Goal: Transaction & Acquisition: Purchase product/service

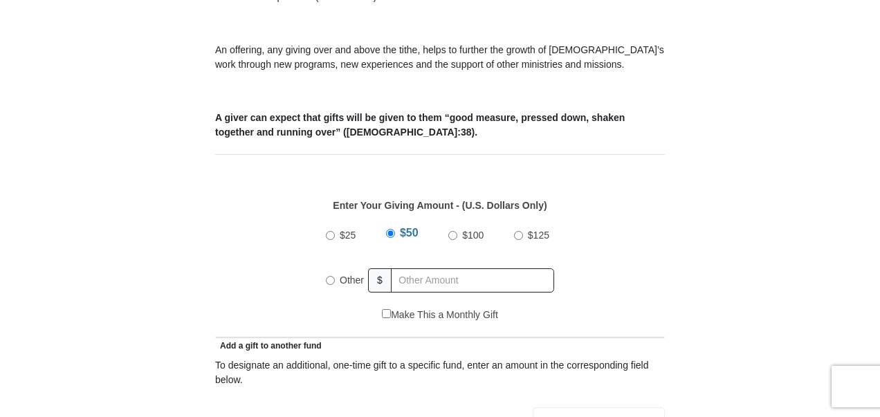
scroll to position [553, 0]
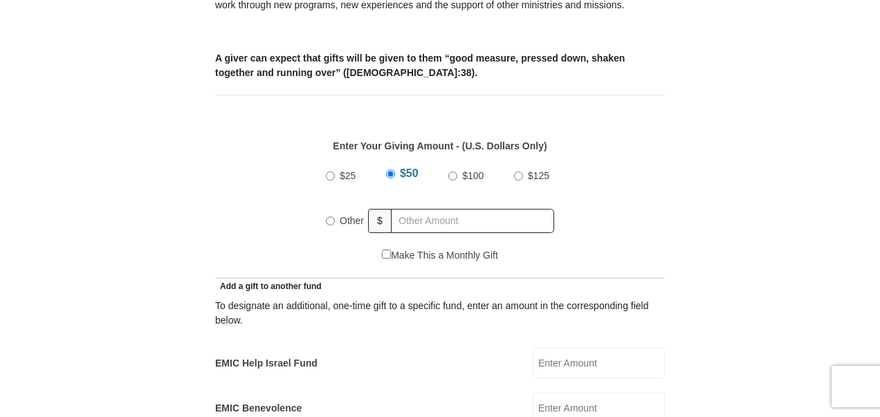
click at [450, 172] on input "$100" at bounding box center [452, 176] width 9 height 9
radio input "true"
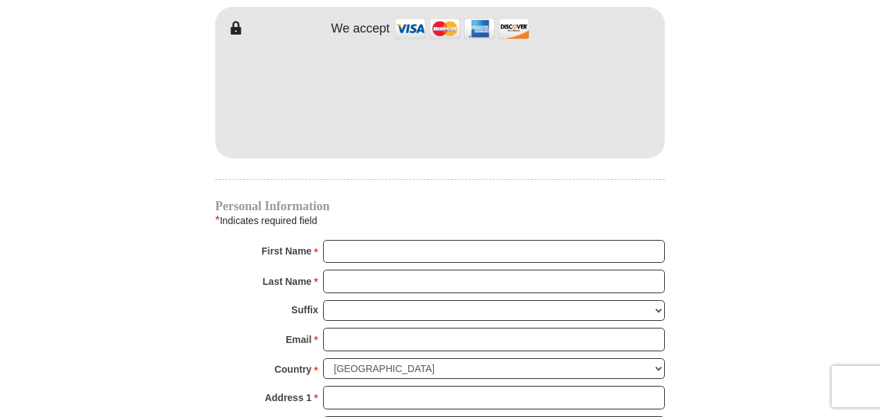
scroll to position [1245, 0]
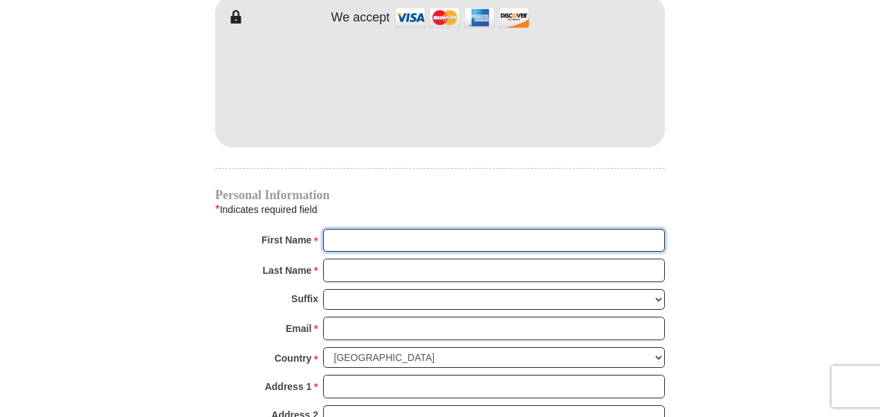
click at [328, 229] on input "First Name *" at bounding box center [494, 241] width 342 height 24
type input "Reid & Andrea"
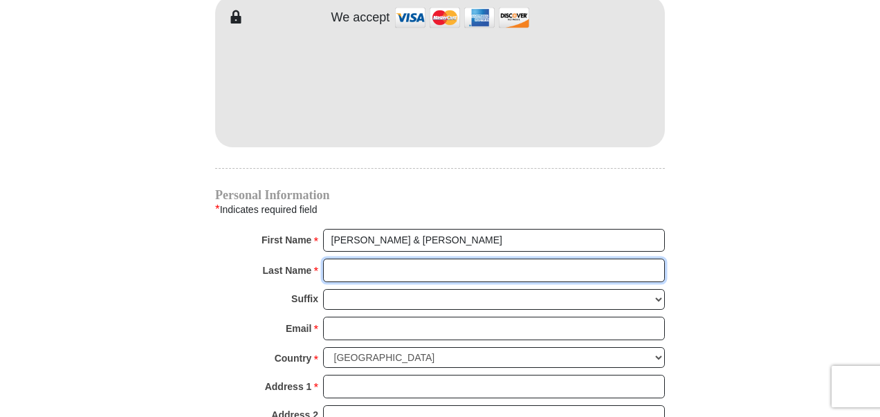
click at [336, 259] on input "Last Name *" at bounding box center [494, 271] width 342 height 24
type input "Stout"
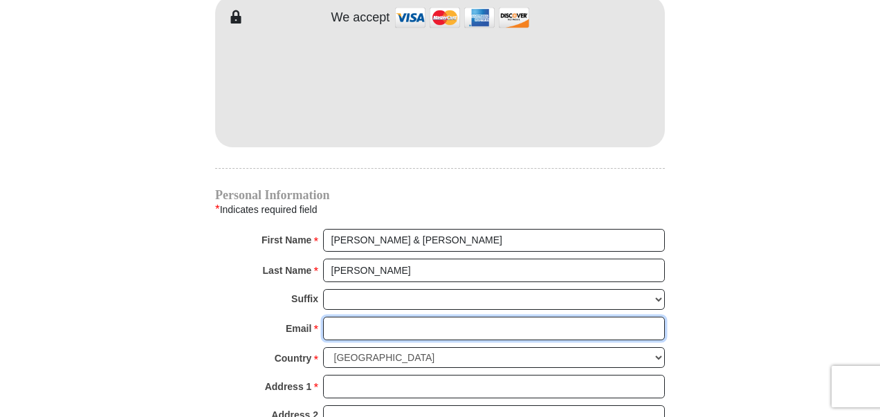
click at [327, 317] on input "Email *" at bounding box center [494, 329] width 342 height 24
type input "stoutaviator@yahoo.com"
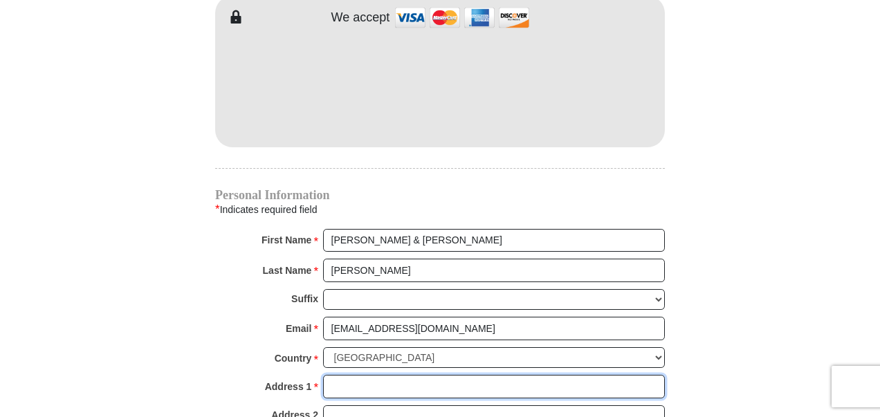
type input "1296 Viento Oaks Ln"
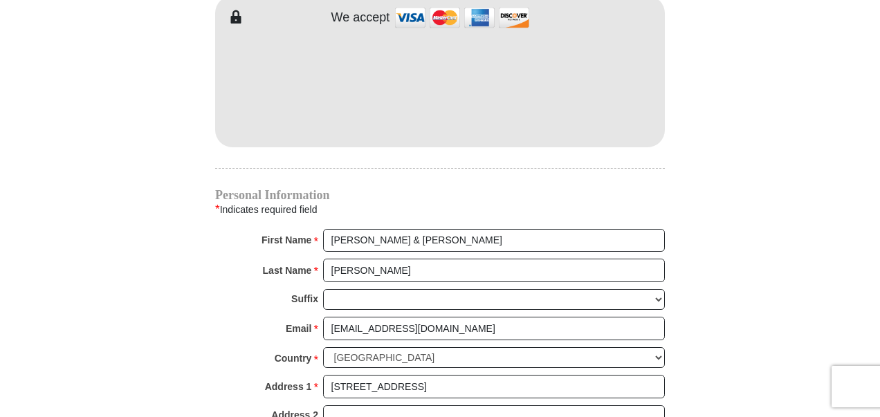
type input "Fort Worth"
select select "TX"
type input "76135-9056"
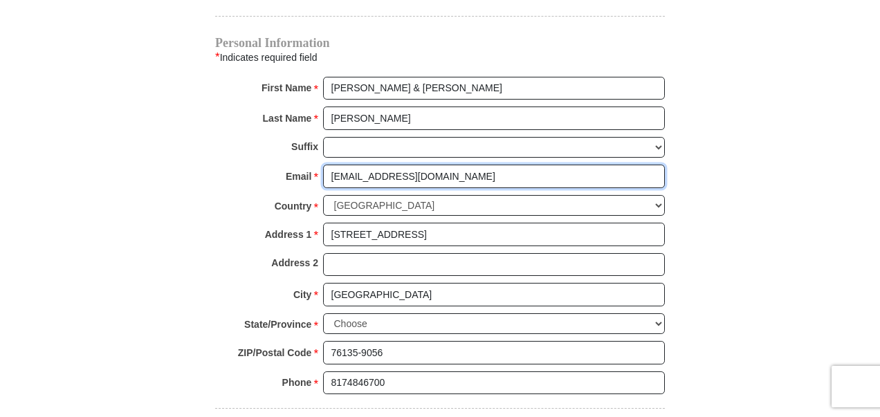
scroll to position [1522, 0]
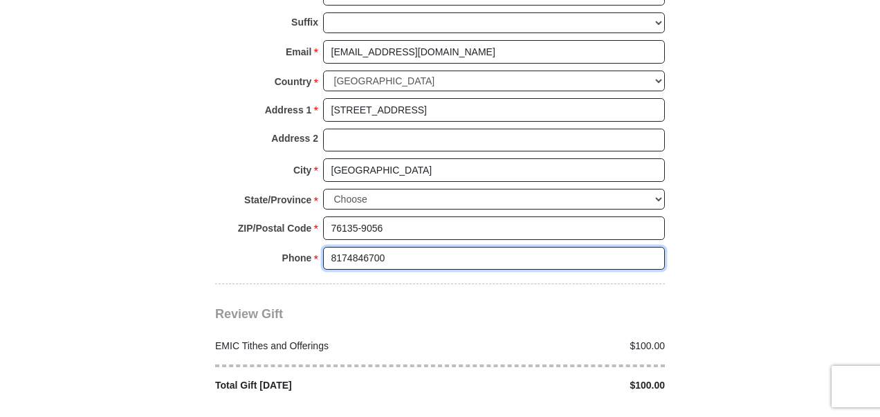
drag, startPoint x: 407, startPoint y: 229, endPoint x: 430, endPoint y: 217, distance: 26.6
click at [407, 247] on input "8174846700" at bounding box center [494, 259] width 342 height 24
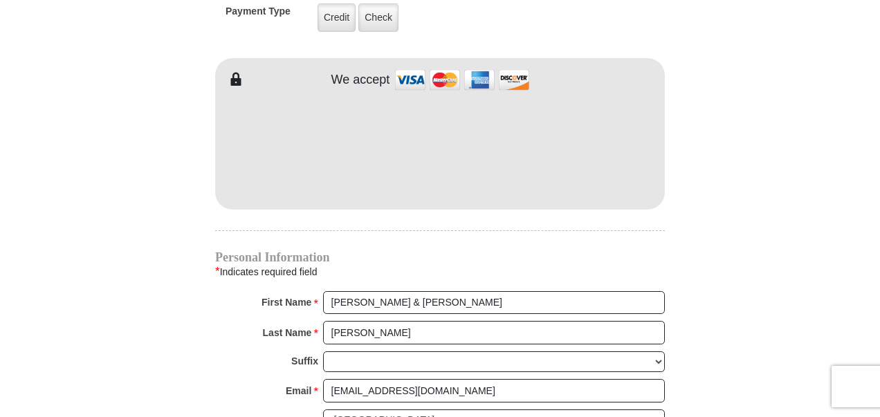
scroll to position [1176, 0]
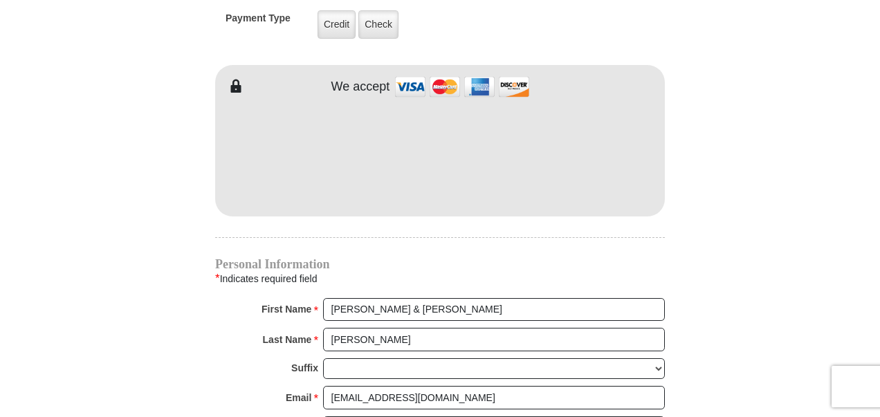
type input "817-484-6700"
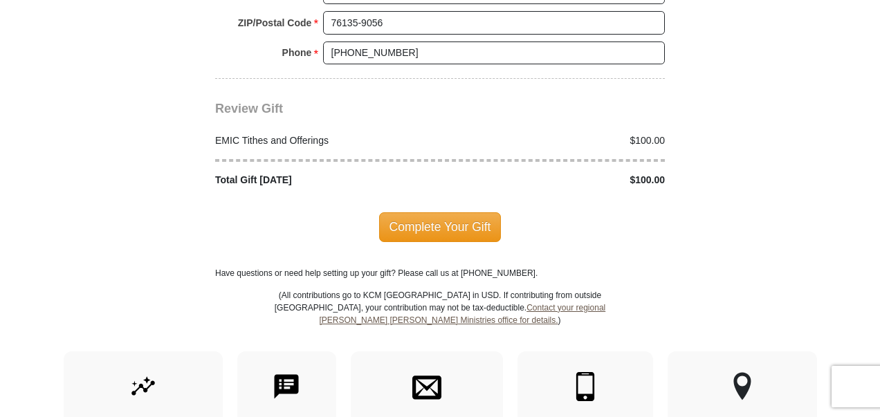
scroll to position [1729, 0]
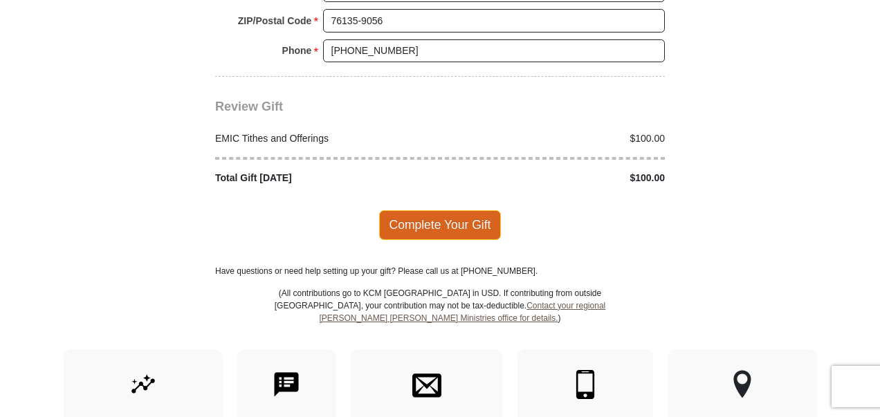
click at [423, 210] on span "Complete Your Gift" at bounding box center [440, 224] width 122 height 29
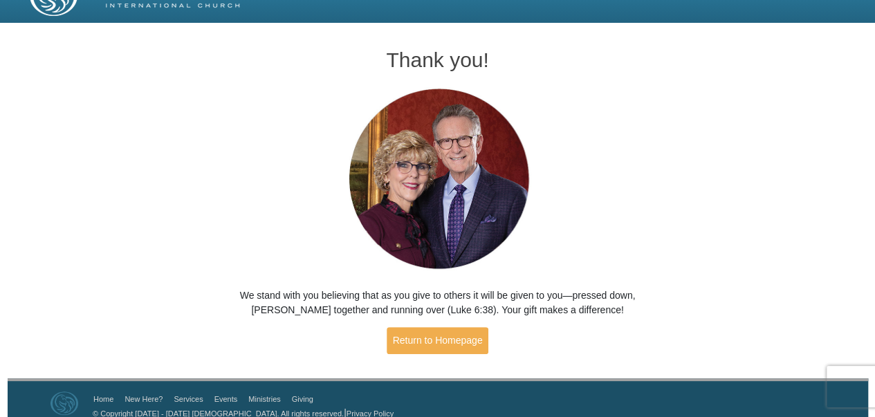
scroll to position [41, 0]
